Goal: Download file/media

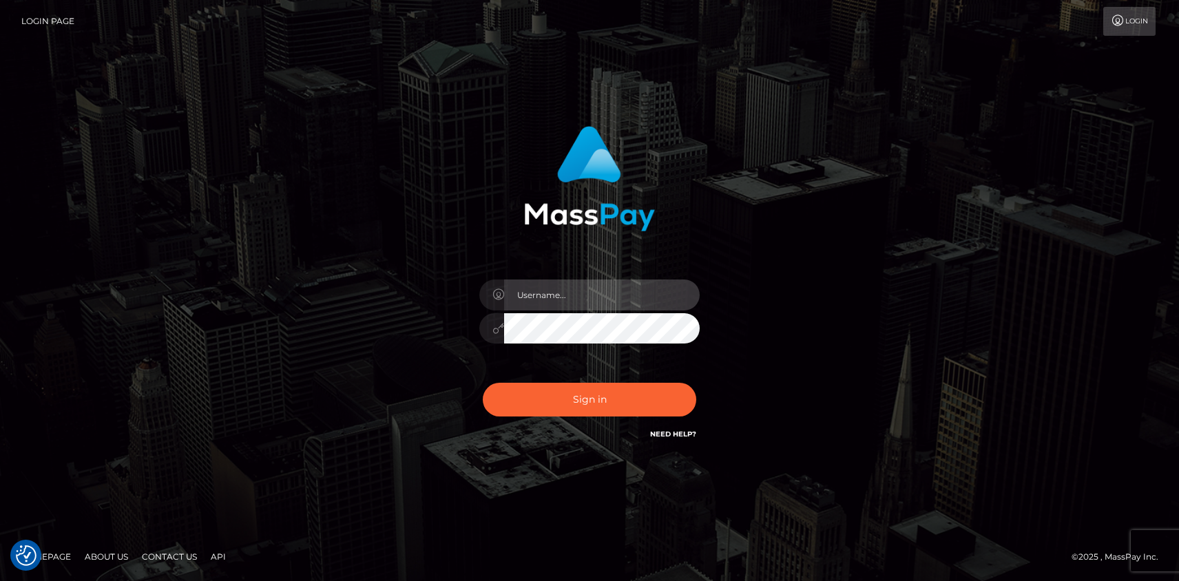
type input "mislam"
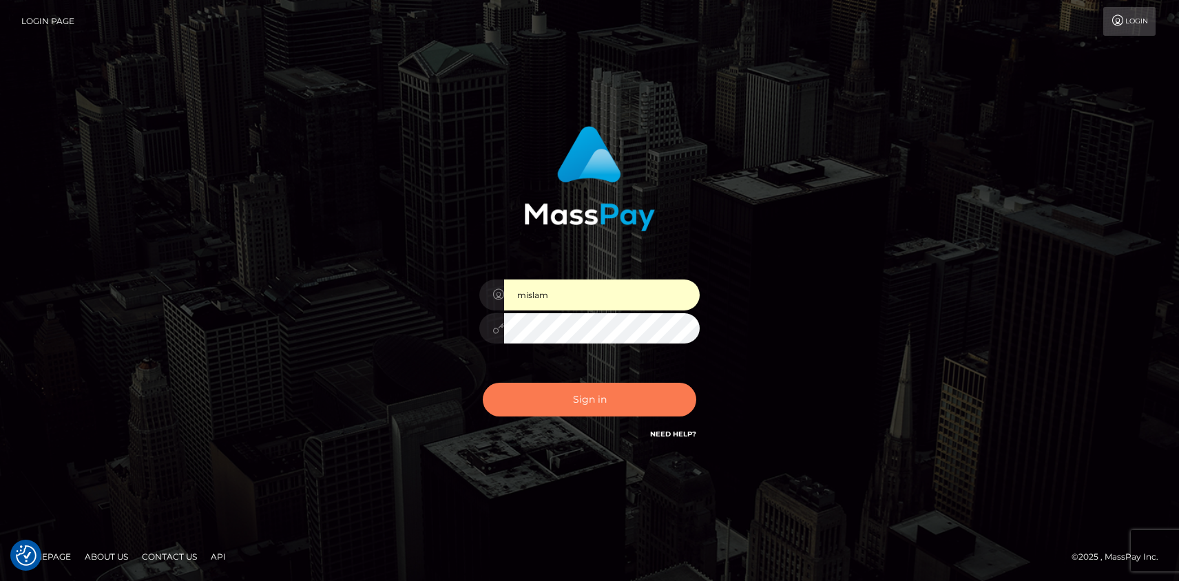
click at [586, 393] on button "Sign in" at bounding box center [590, 400] width 214 height 34
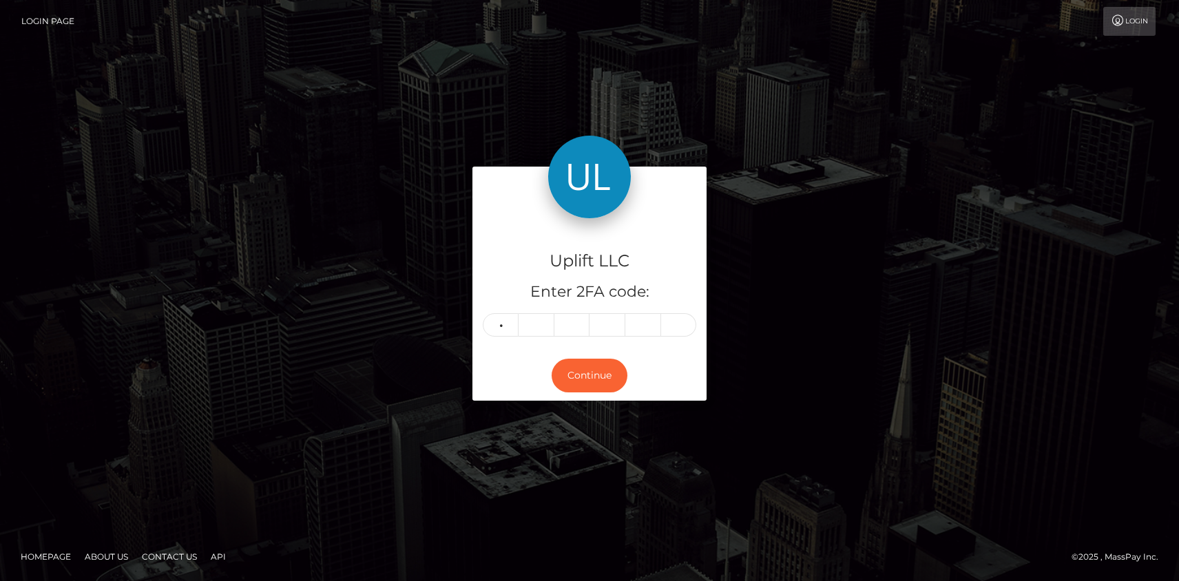
type input "4"
type input "6"
type input "0"
type input "4"
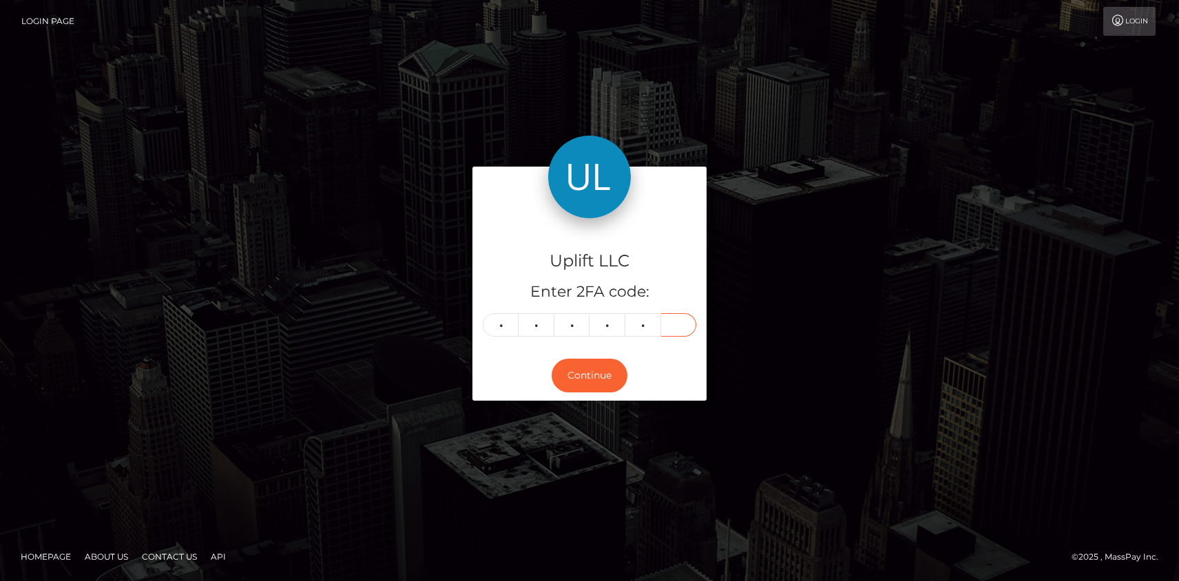
type input "0"
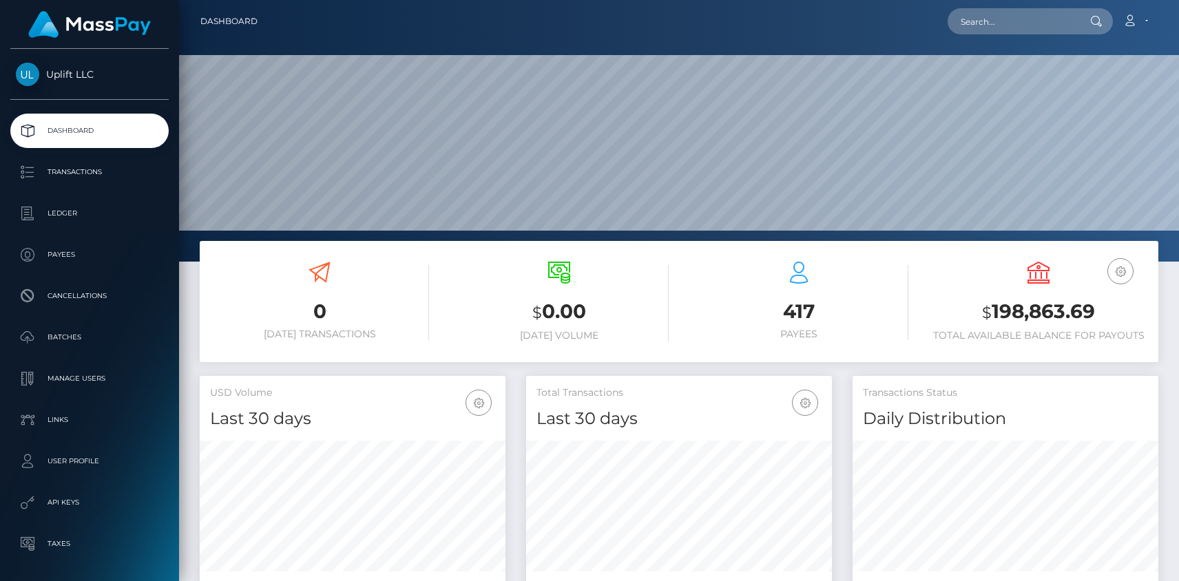
scroll to position [244, 306]
click at [83, 337] on p "Batches" at bounding box center [89, 337] width 147 height 21
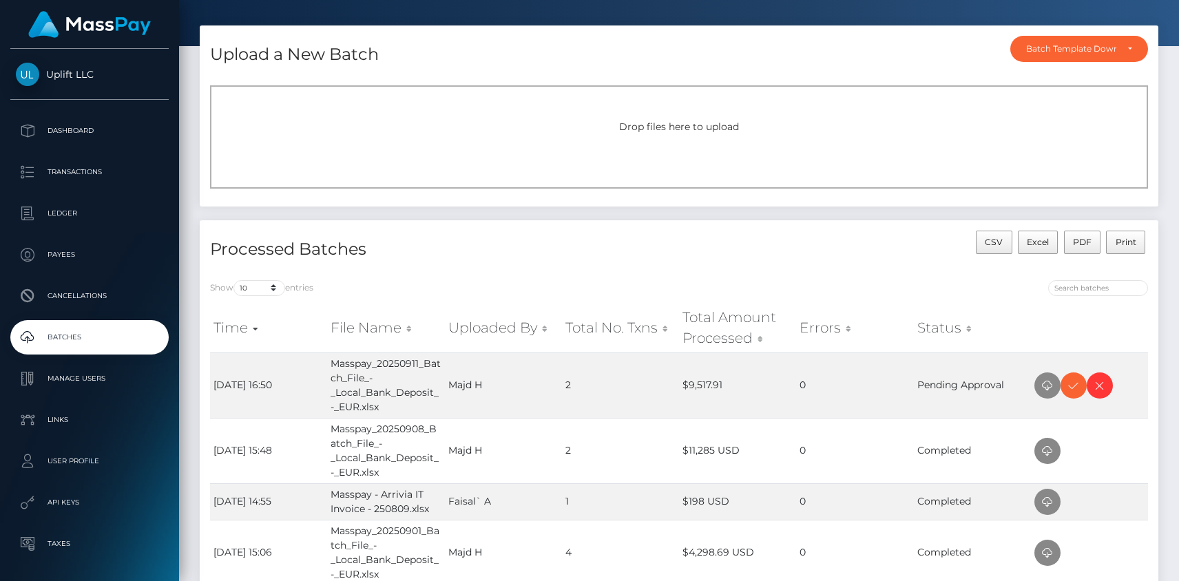
scroll to position [44, 0]
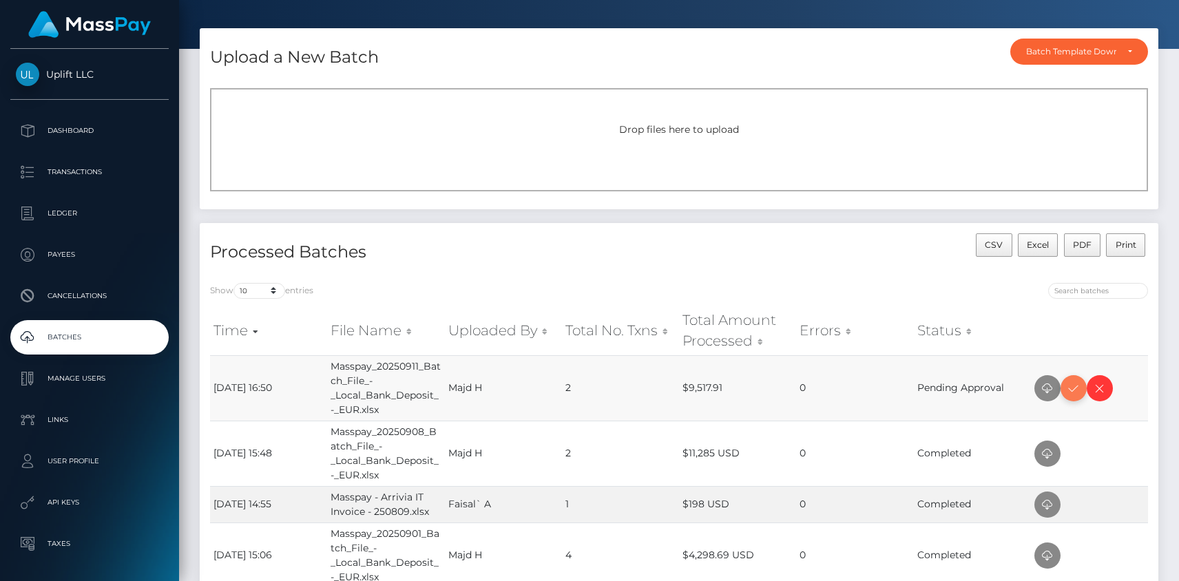
click at [1073, 389] on icon at bounding box center [1074, 388] width 17 height 17
